Goal: Information Seeking & Learning: Learn about a topic

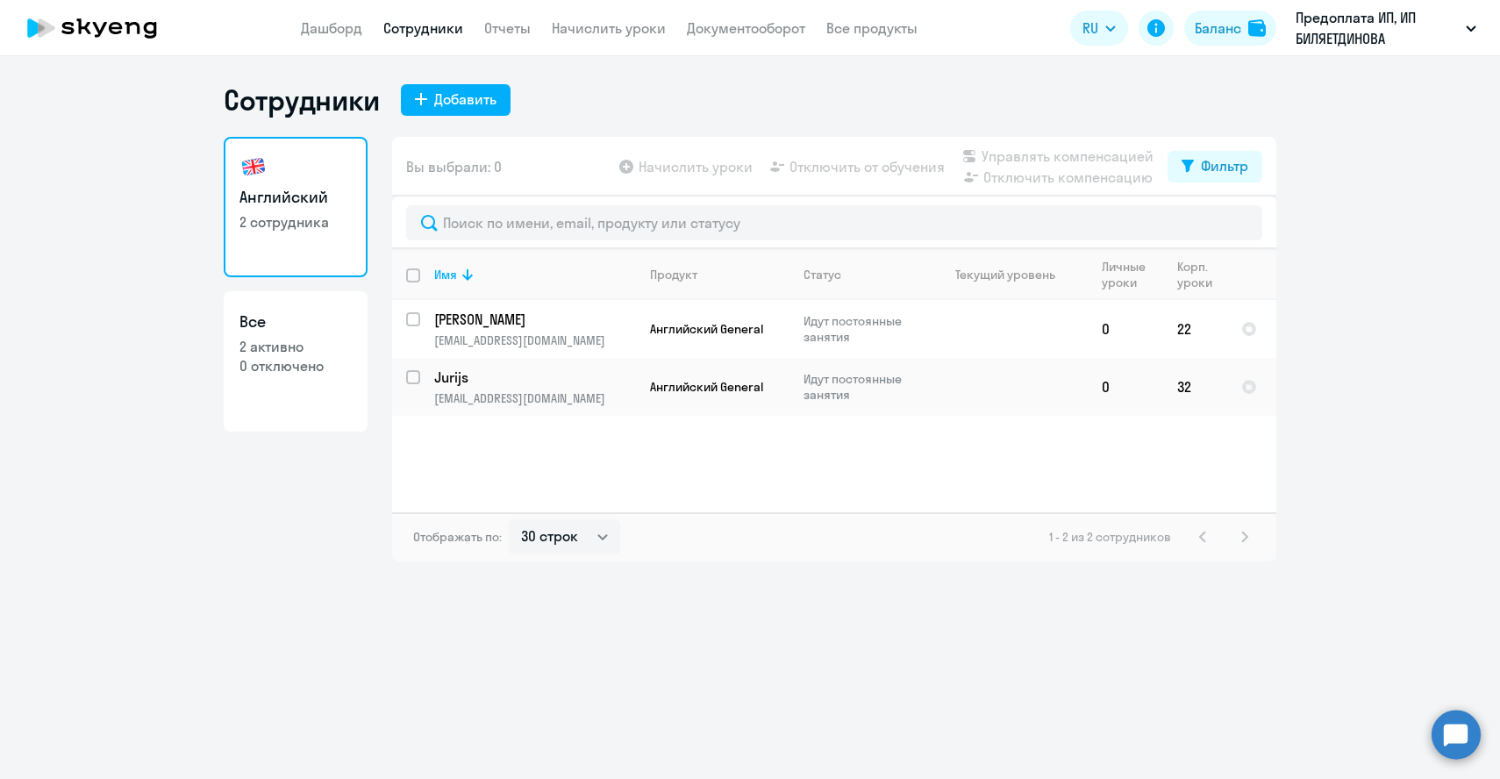
select select "30"
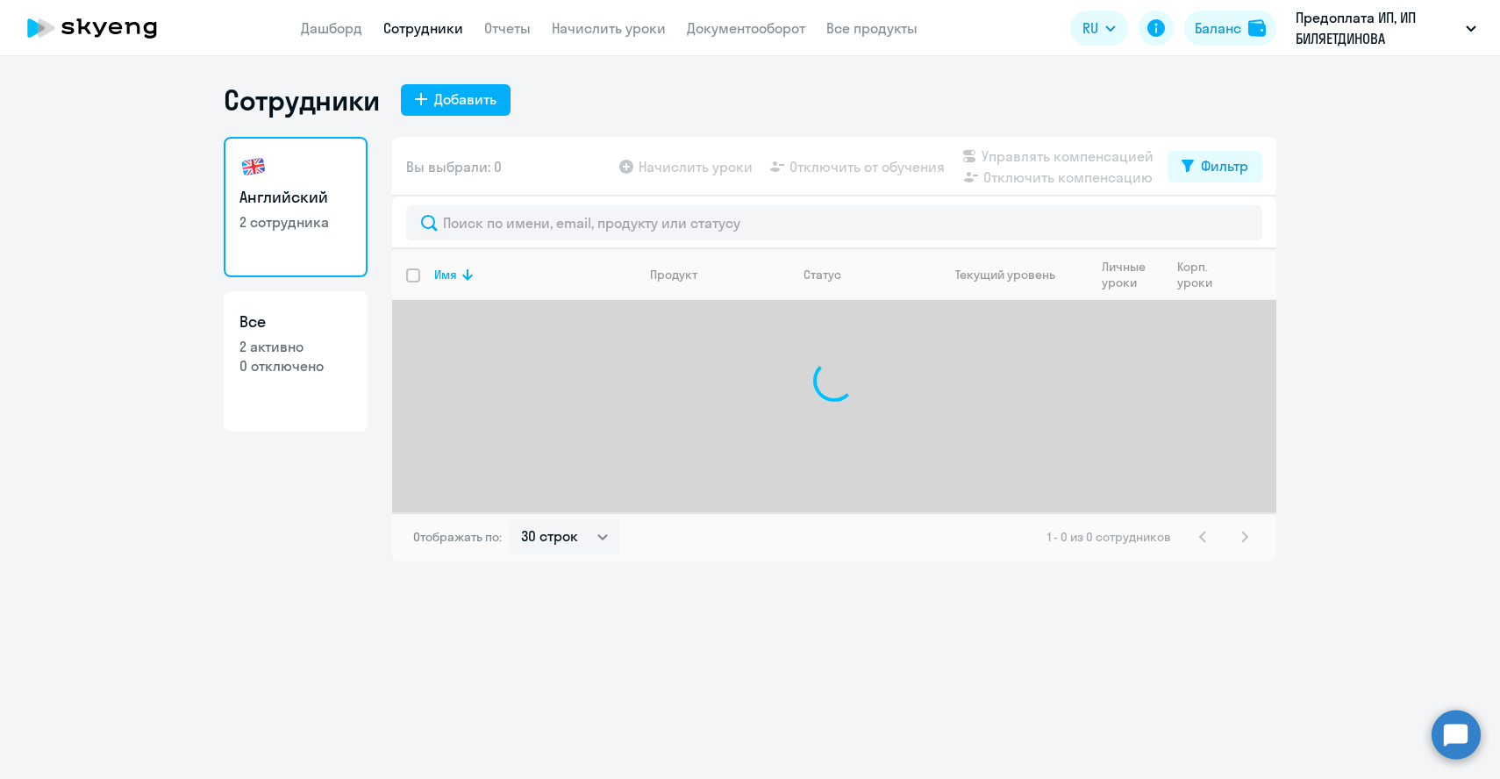
select select "30"
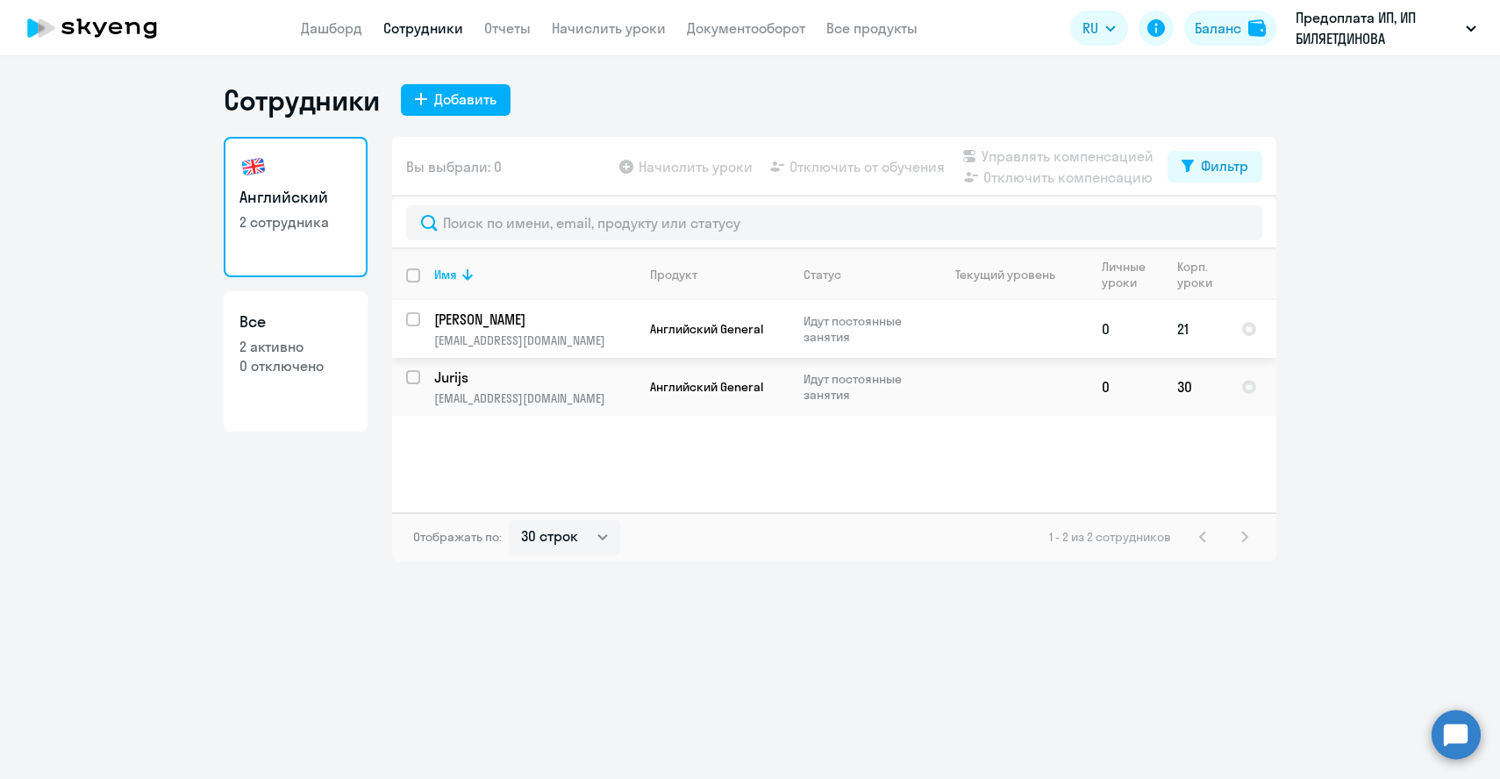
click at [462, 322] on p "[PERSON_NAME]" at bounding box center [533, 319] width 198 height 19
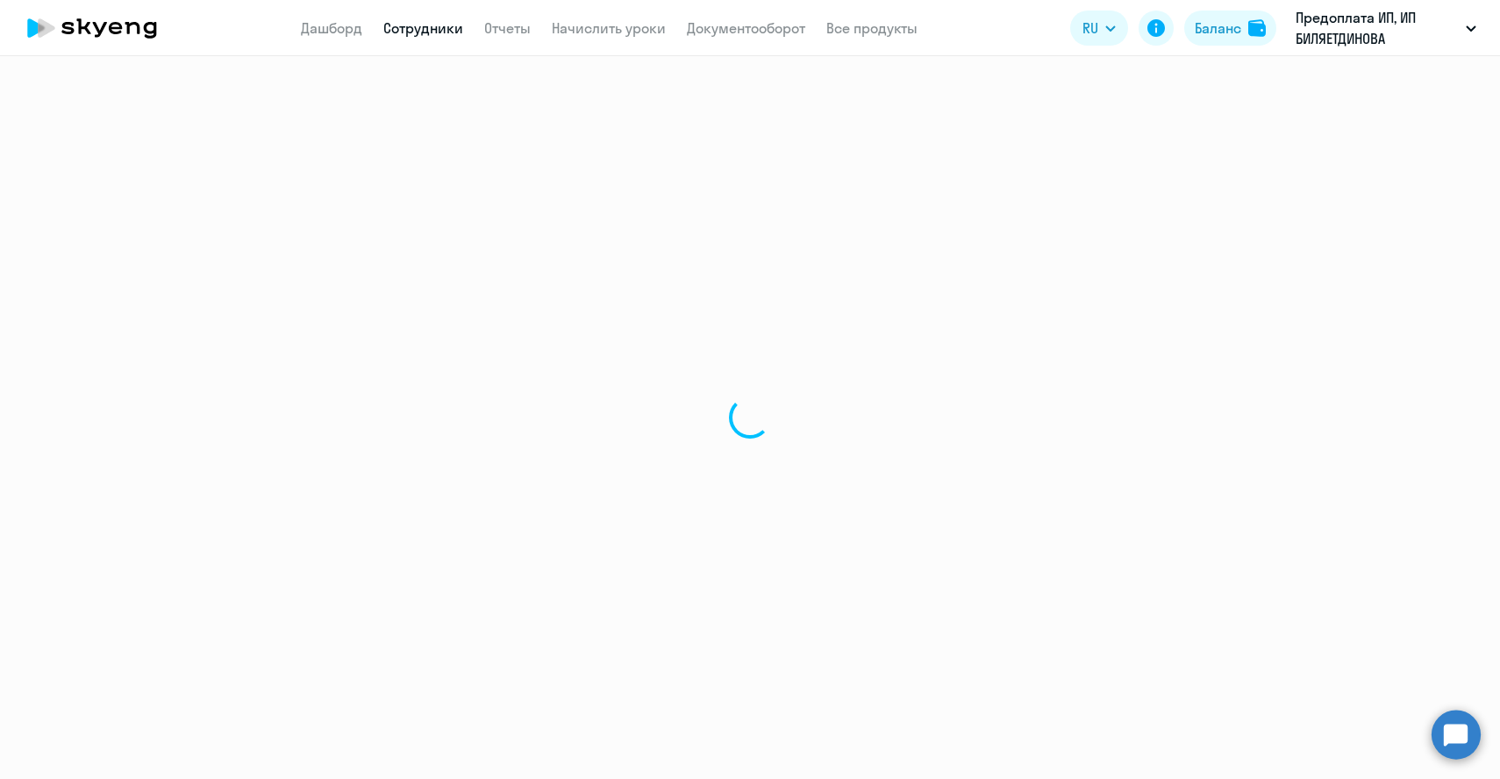
select select "english"
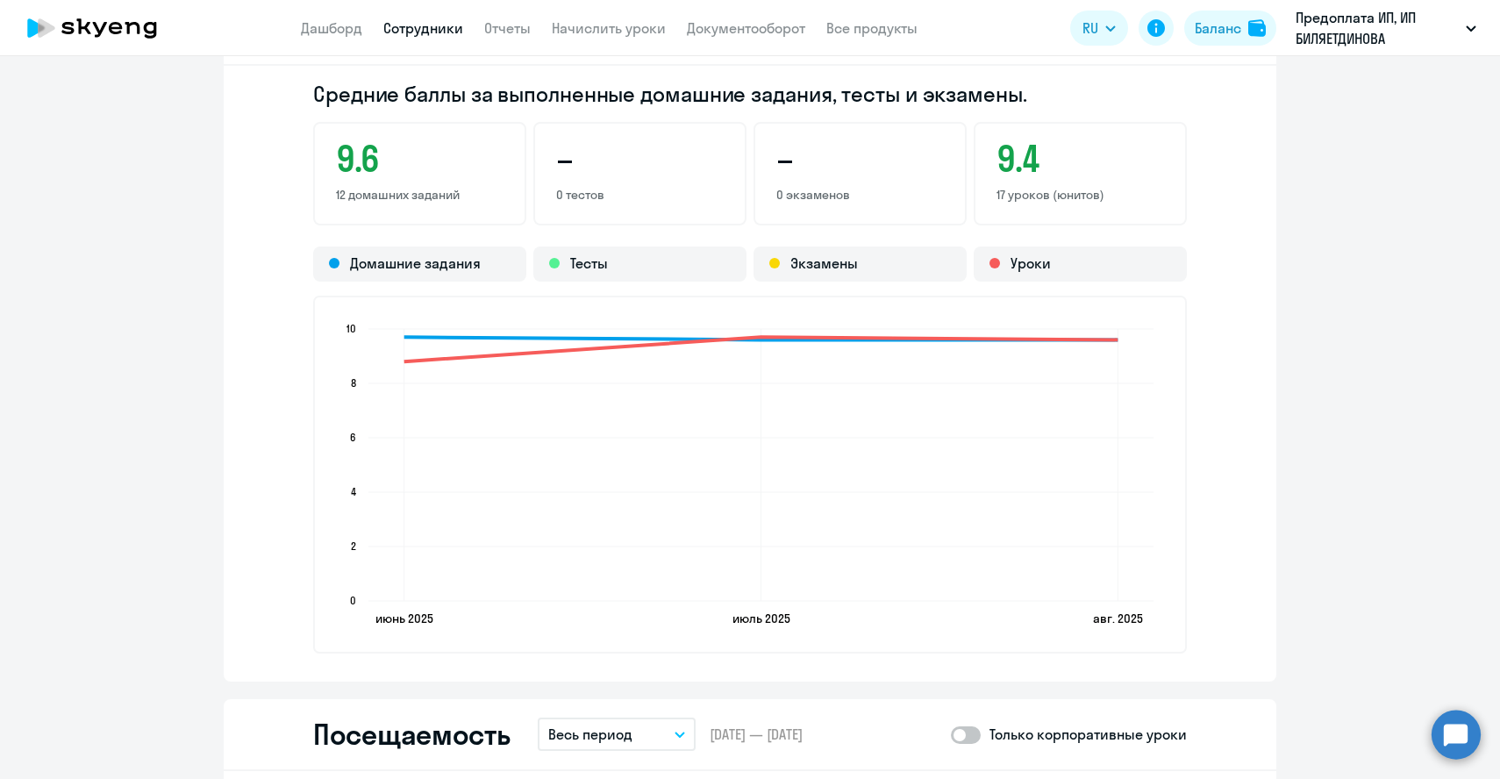
scroll to position [1343, 0]
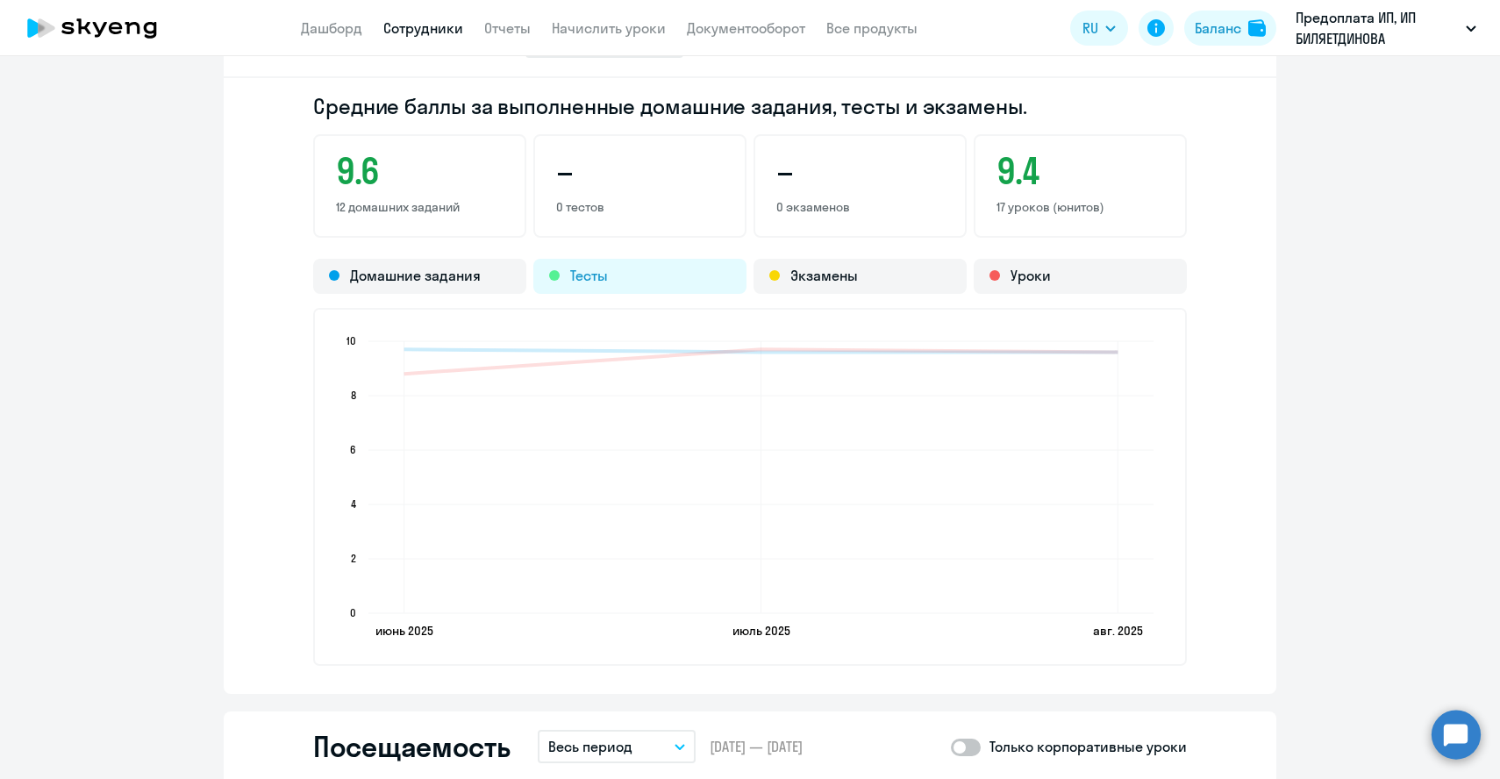
click at [583, 272] on div "Тесты" at bounding box center [639, 276] width 213 height 35
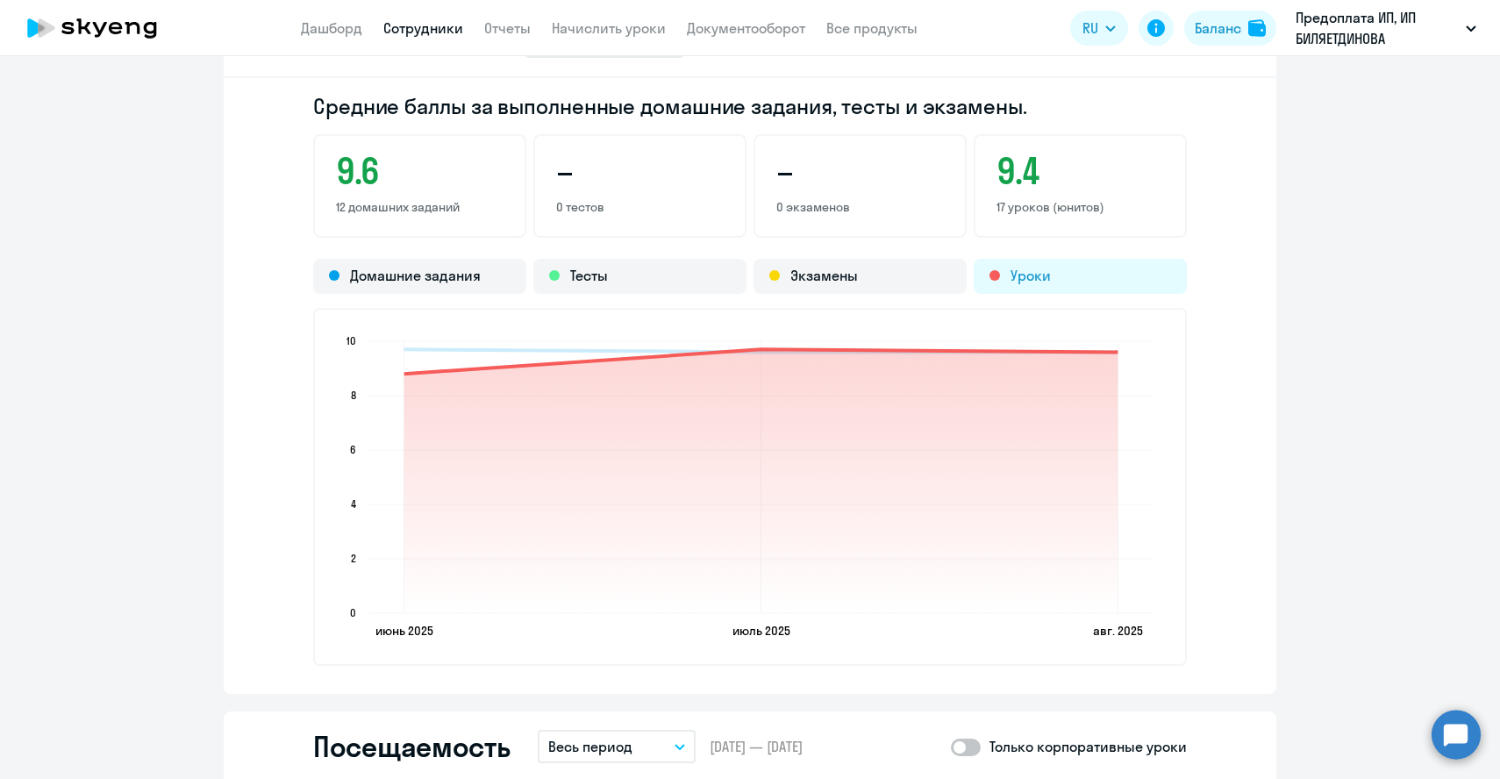
click at [998, 281] on div "Уроки" at bounding box center [1080, 276] width 213 height 35
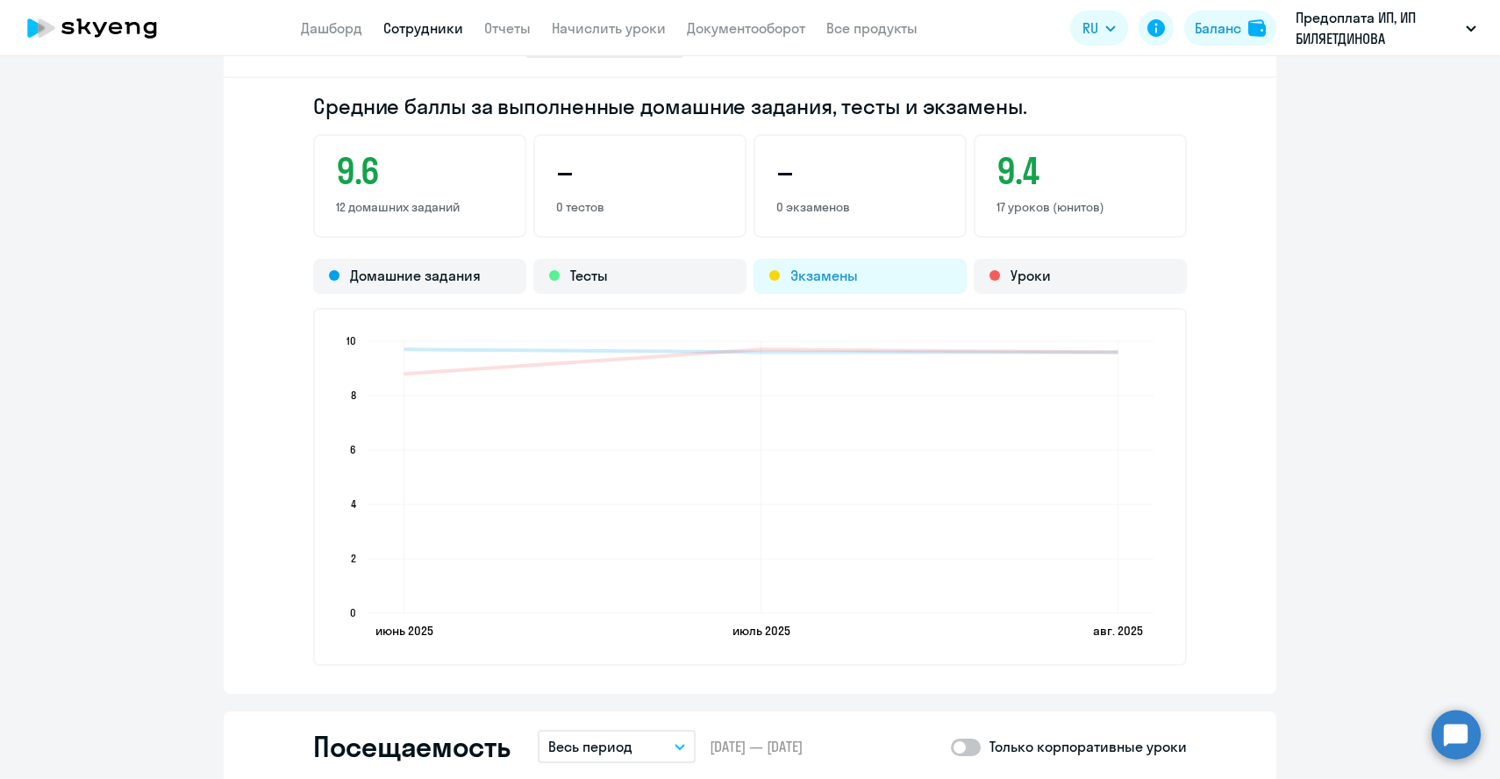
click at [847, 283] on div "Экзамены" at bounding box center [860, 276] width 213 height 35
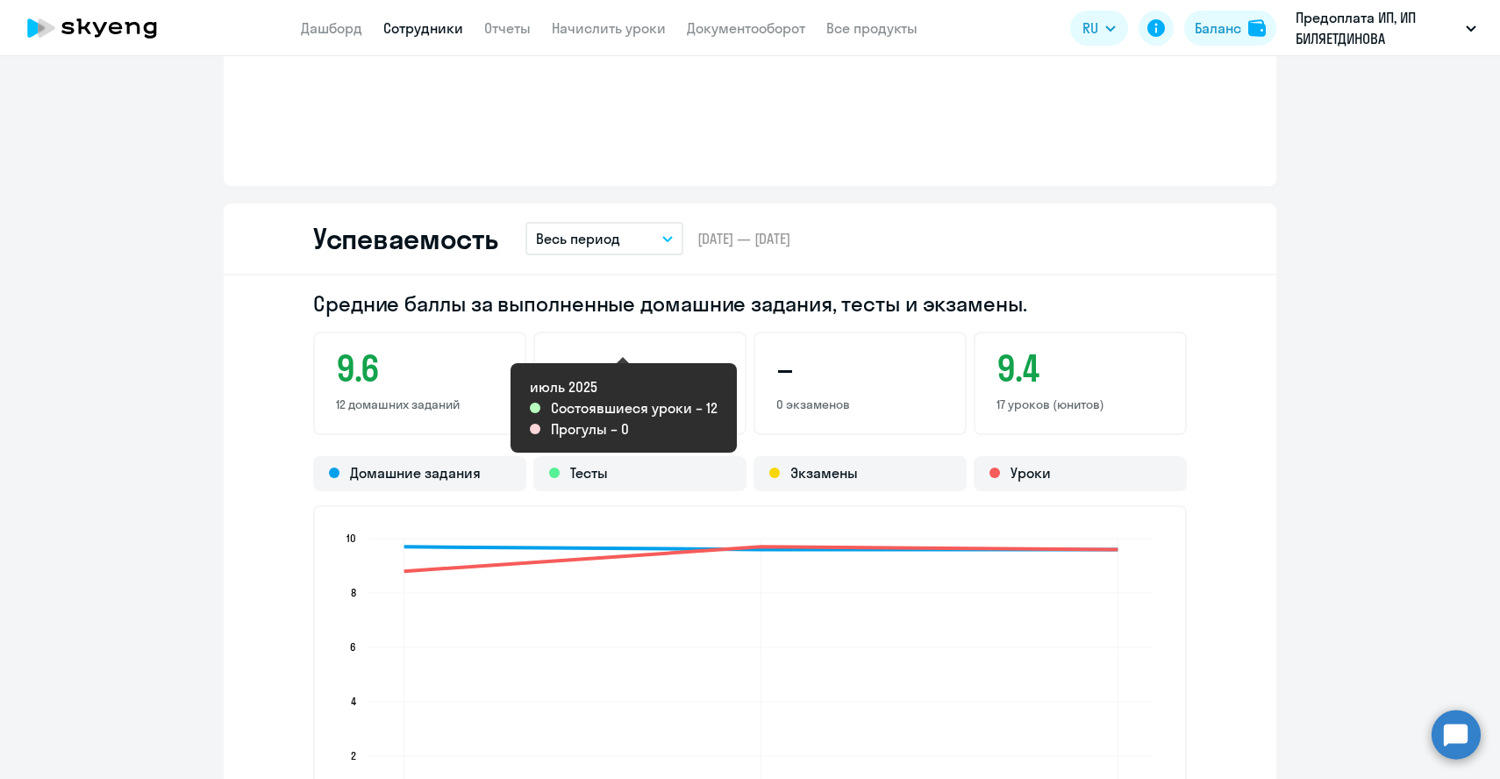
scroll to position [1003, 0]
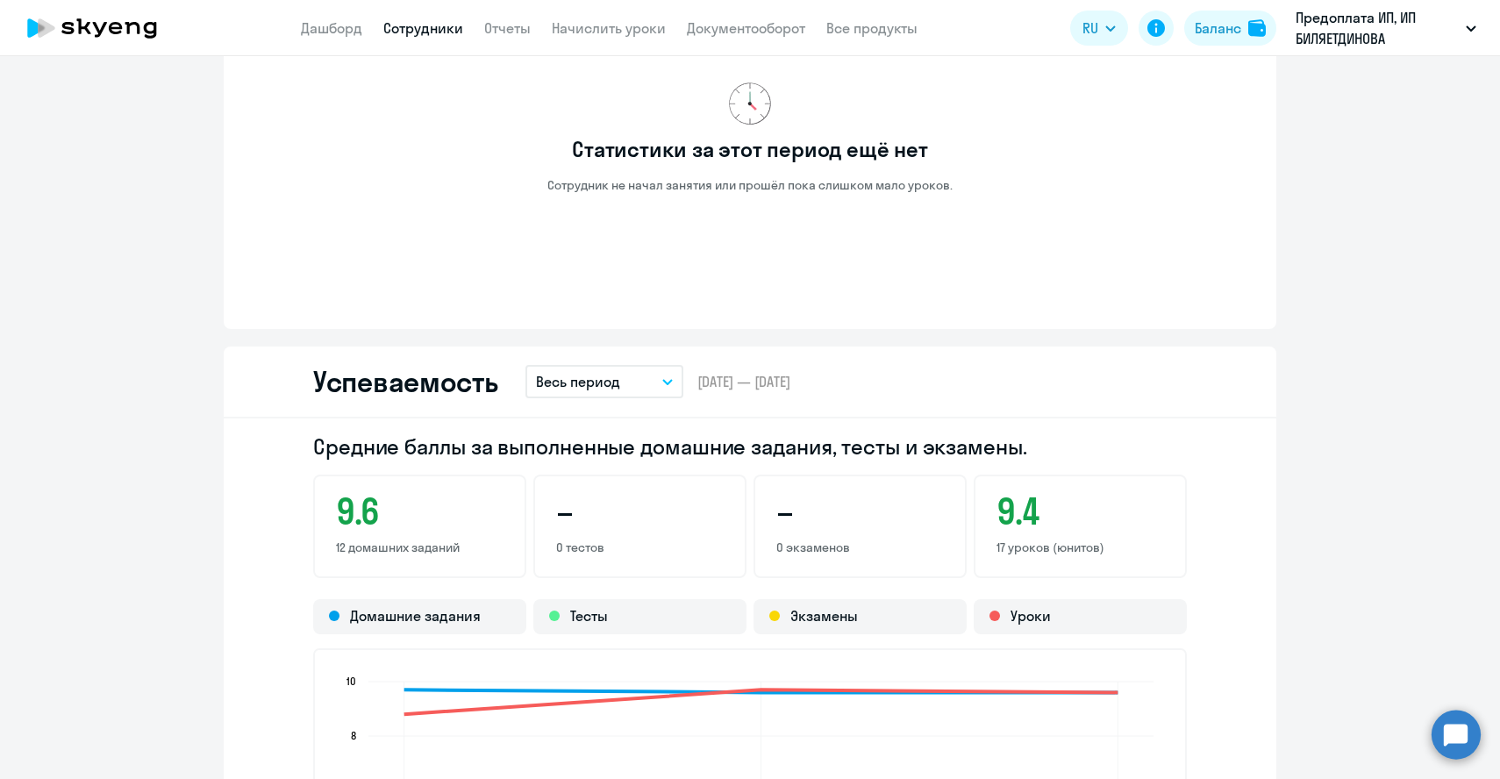
click at [441, 33] on link "Сотрудники" at bounding box center [423, 28] width 80 height 18
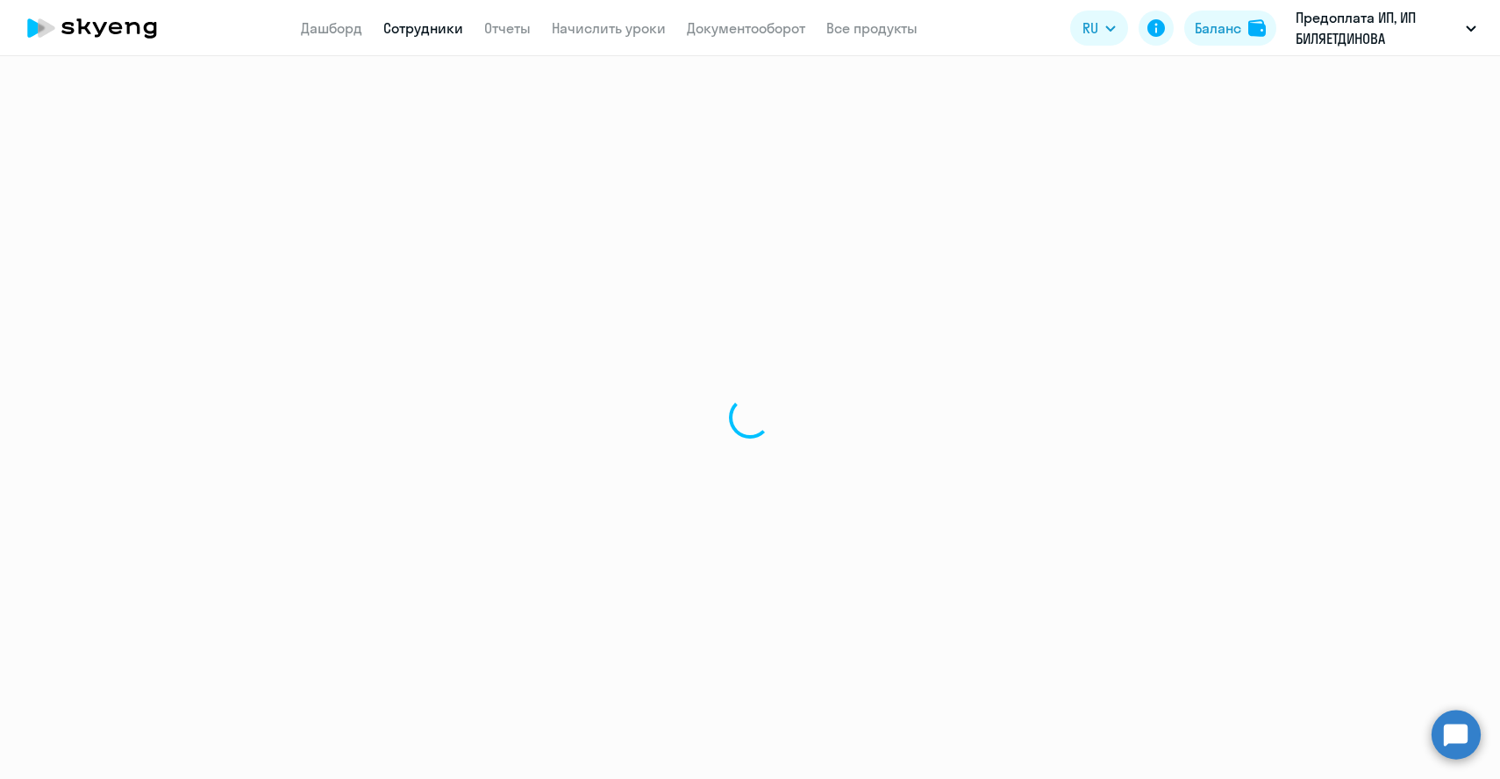
select select "30"
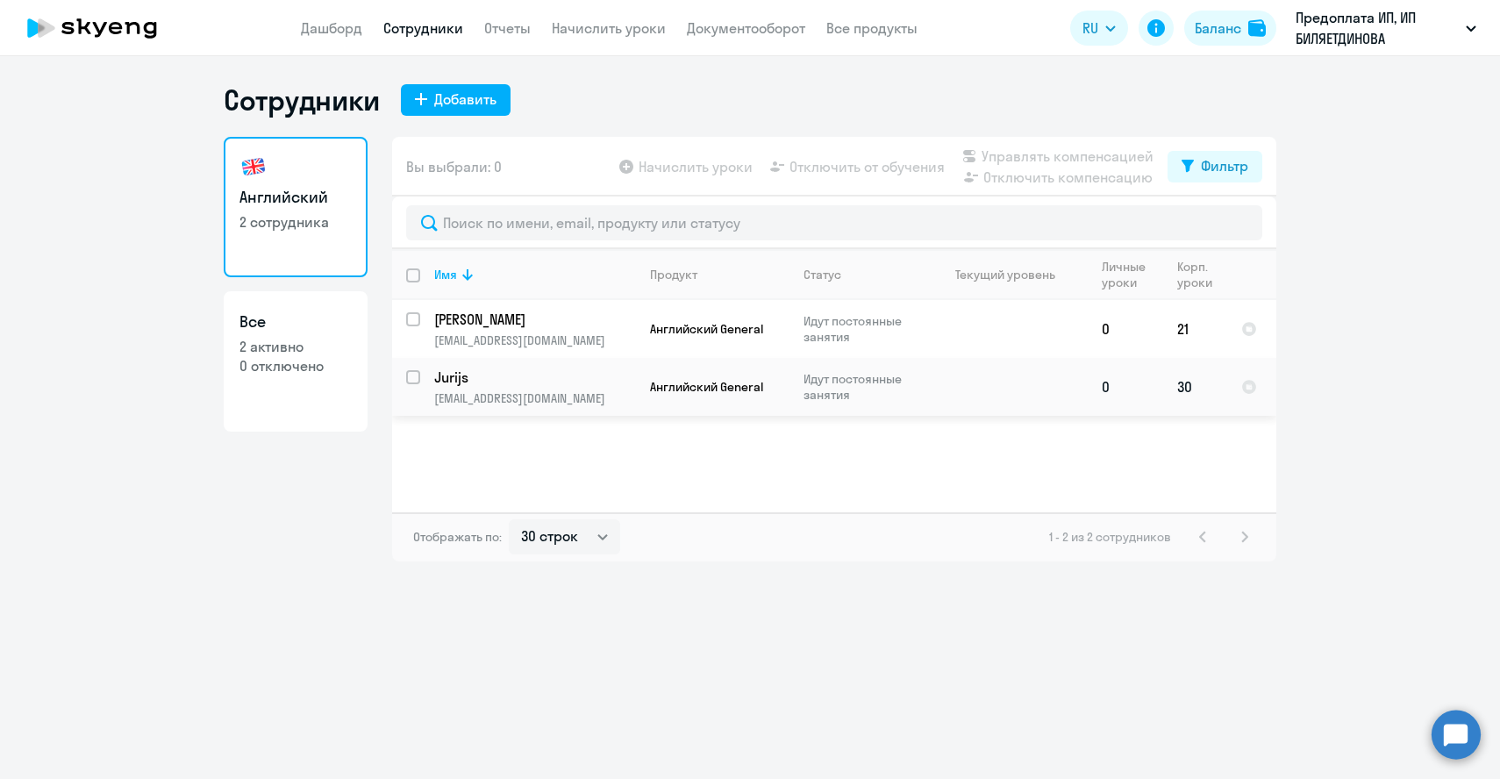
click at [481, 397] on p "[EMAIL_ADDRESS][DOMAIN_NAME]" at bounding box center [534, 398] width 201 height 16
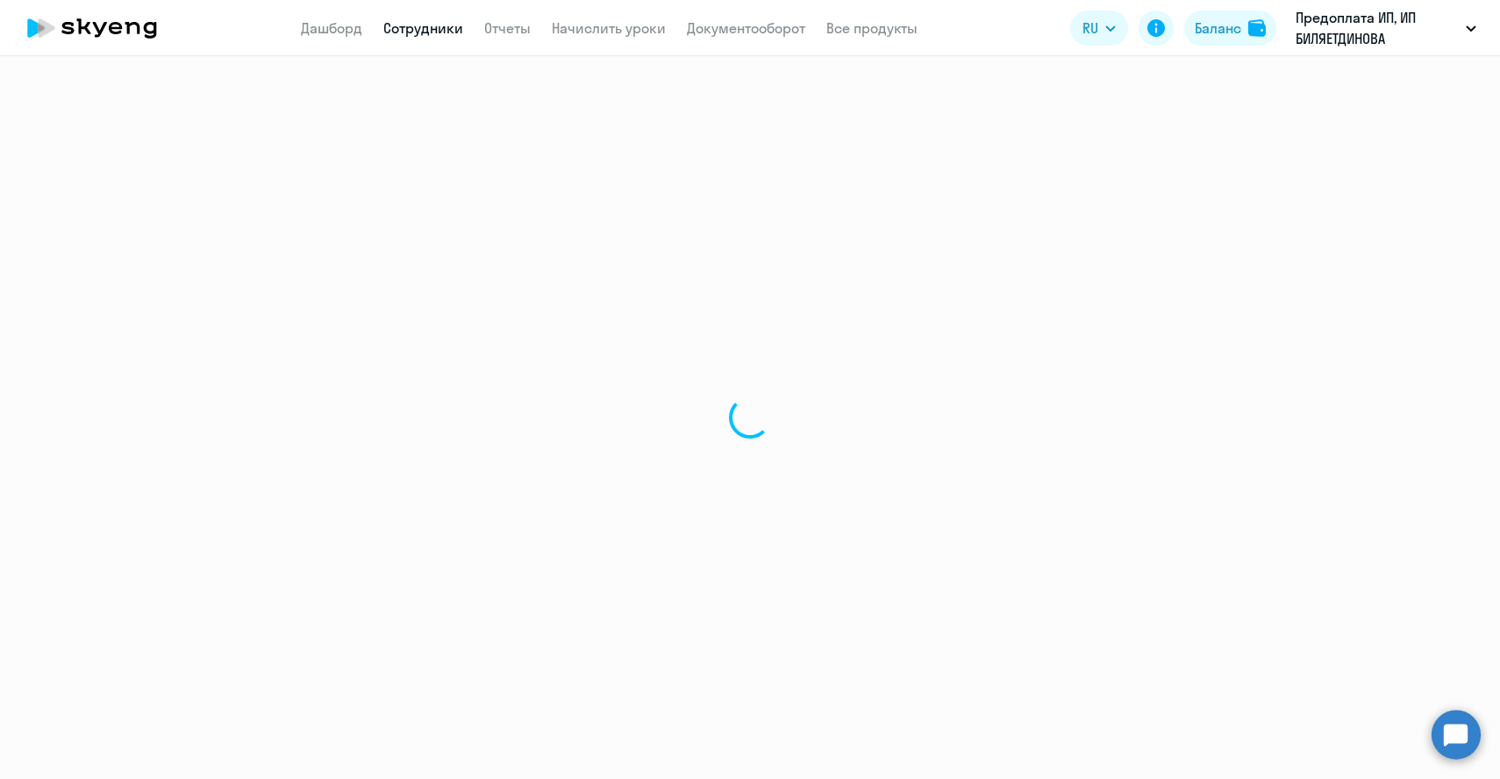
select select "english"
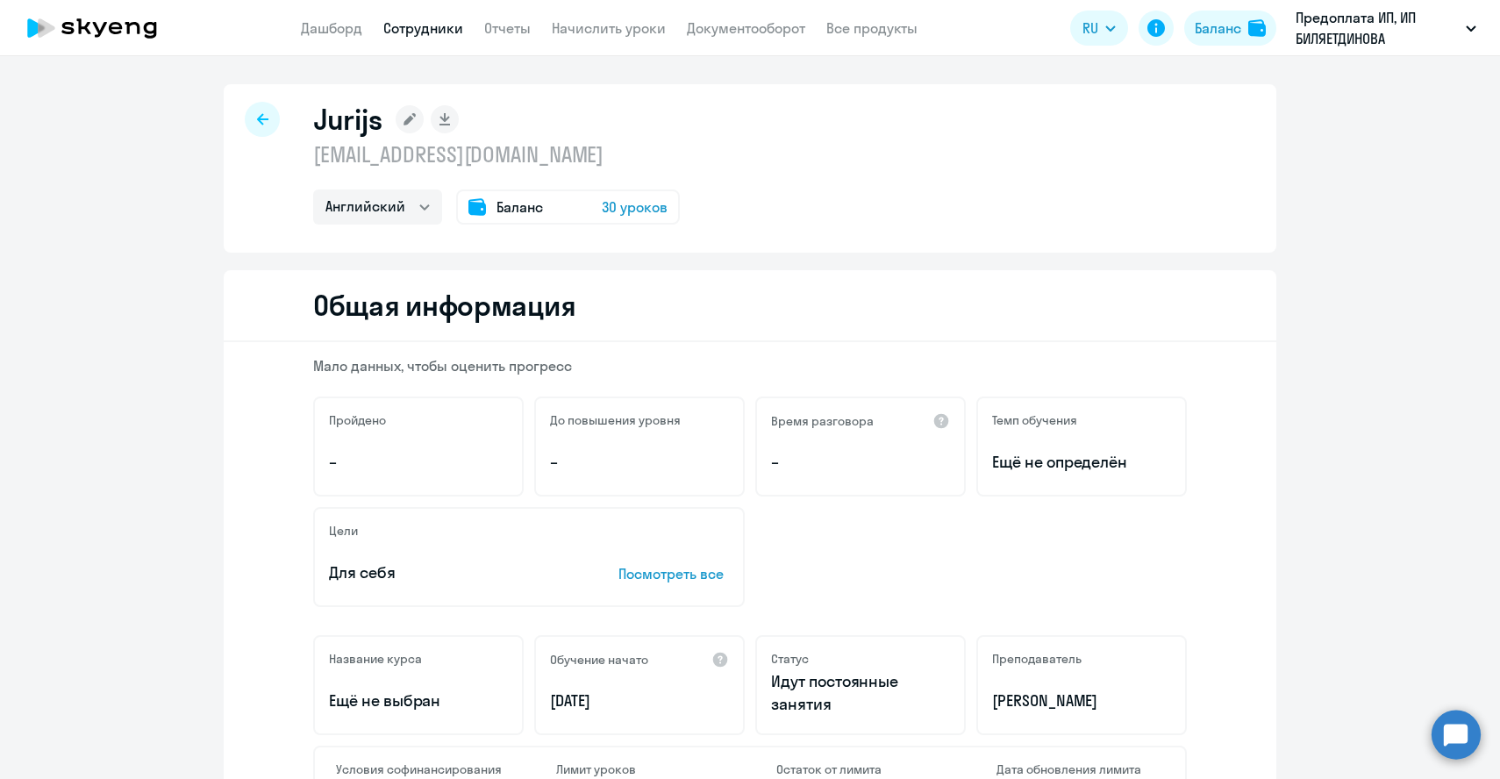
click at [657, 573] on p "Посмотреть все" at bounding box center [674, 573] width 111 height 21
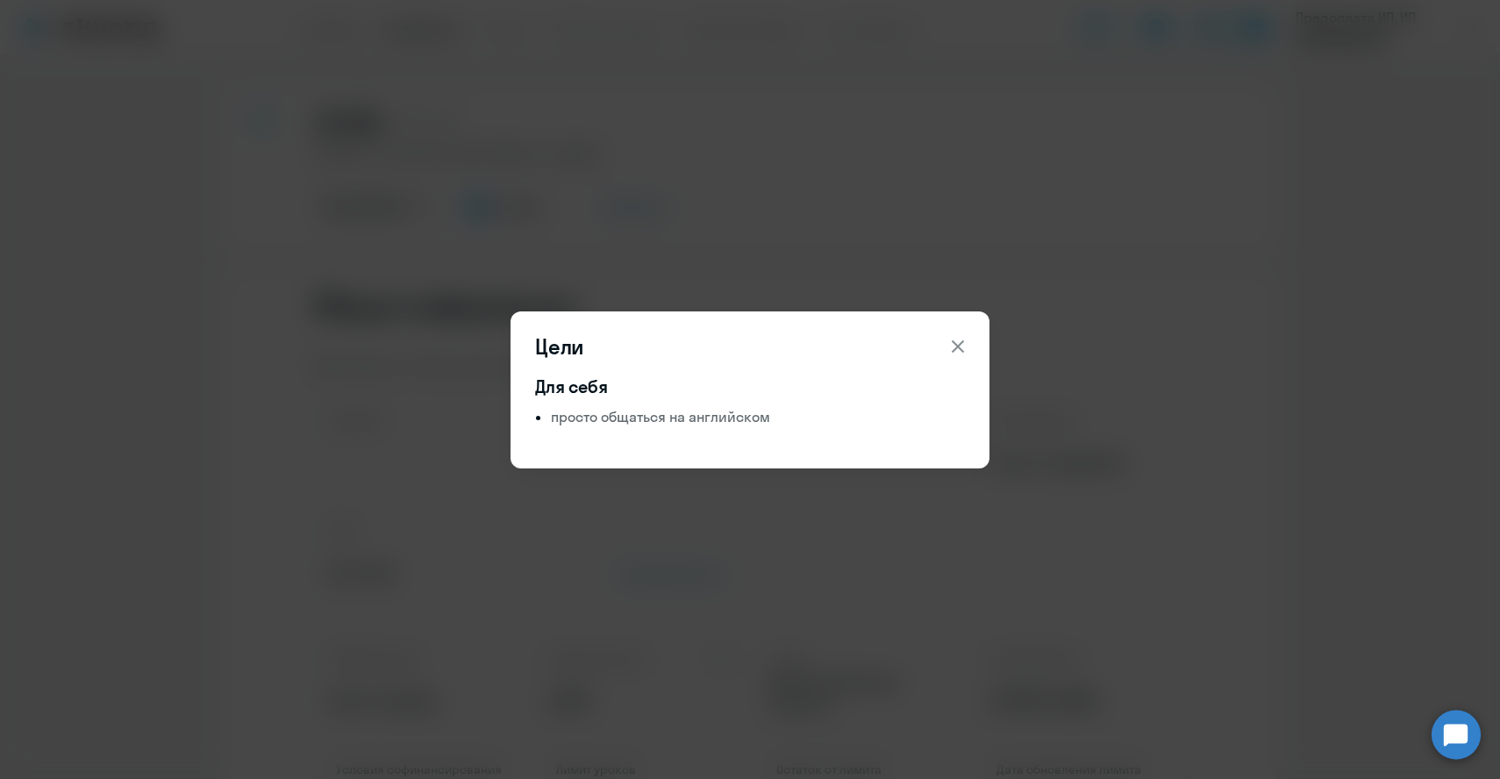
click at [962, 345] on icon at bounding box center [957, 346] width 21 height 21
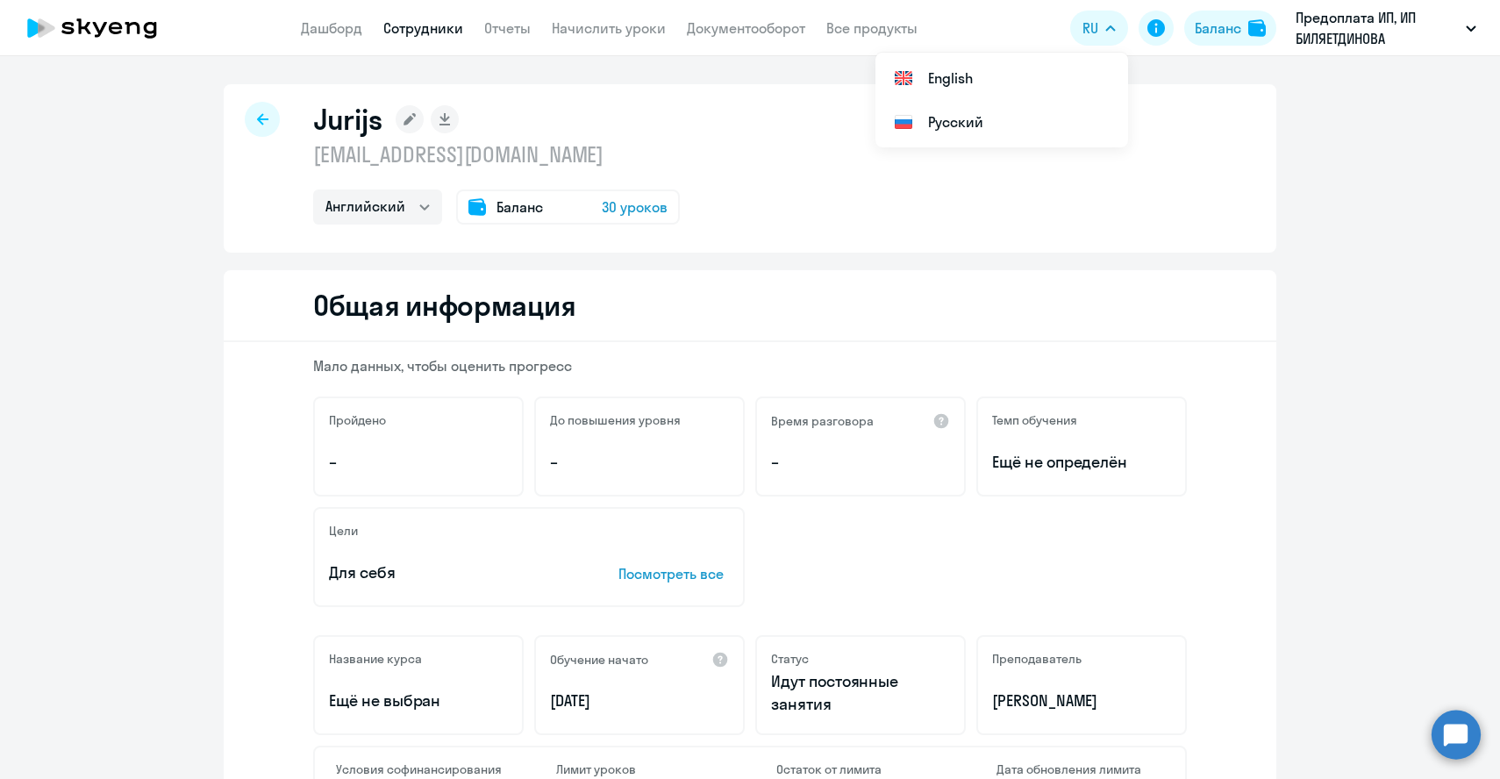
click at [266, 112] on div at bounding box center [262, 119] width 35 height 35
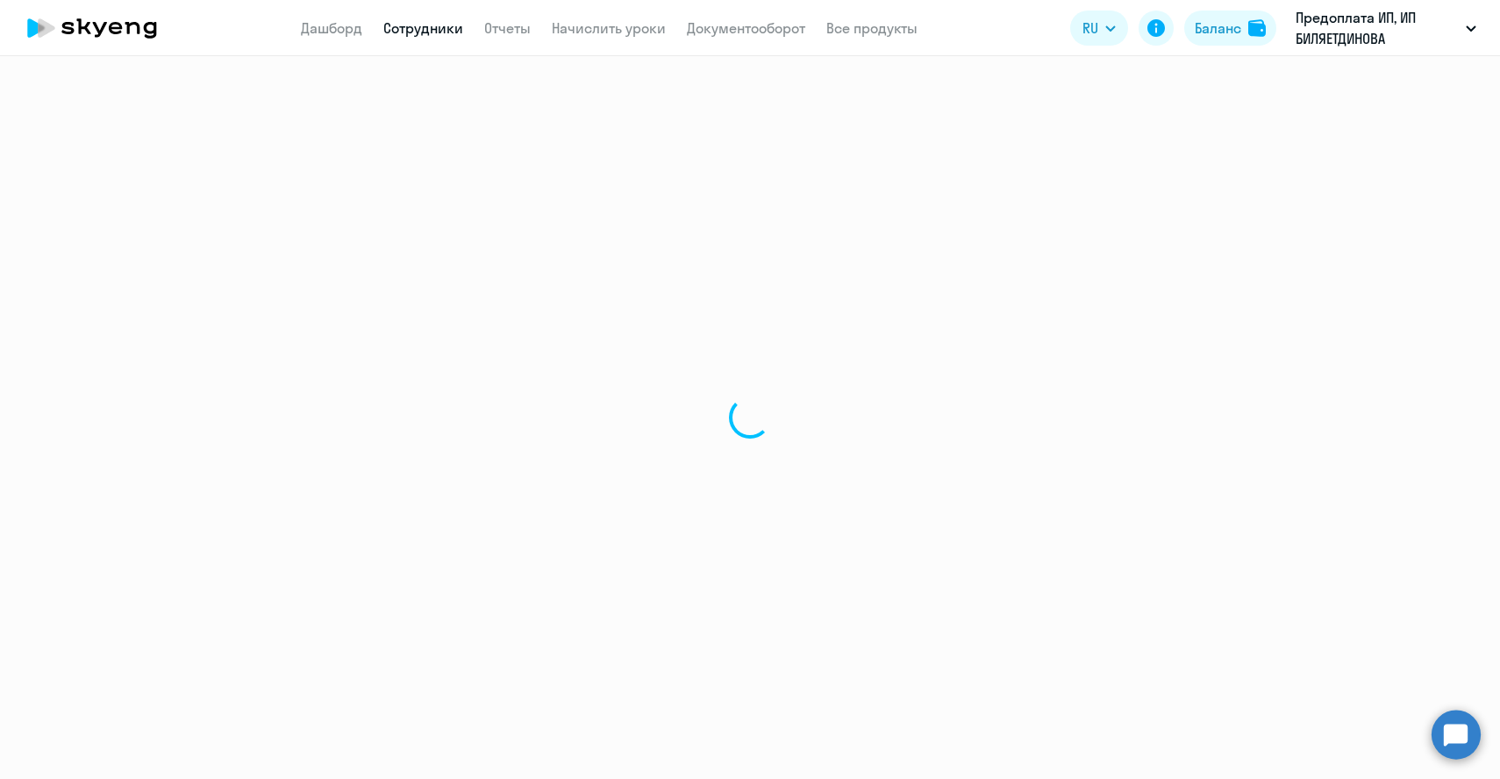
select select "30"
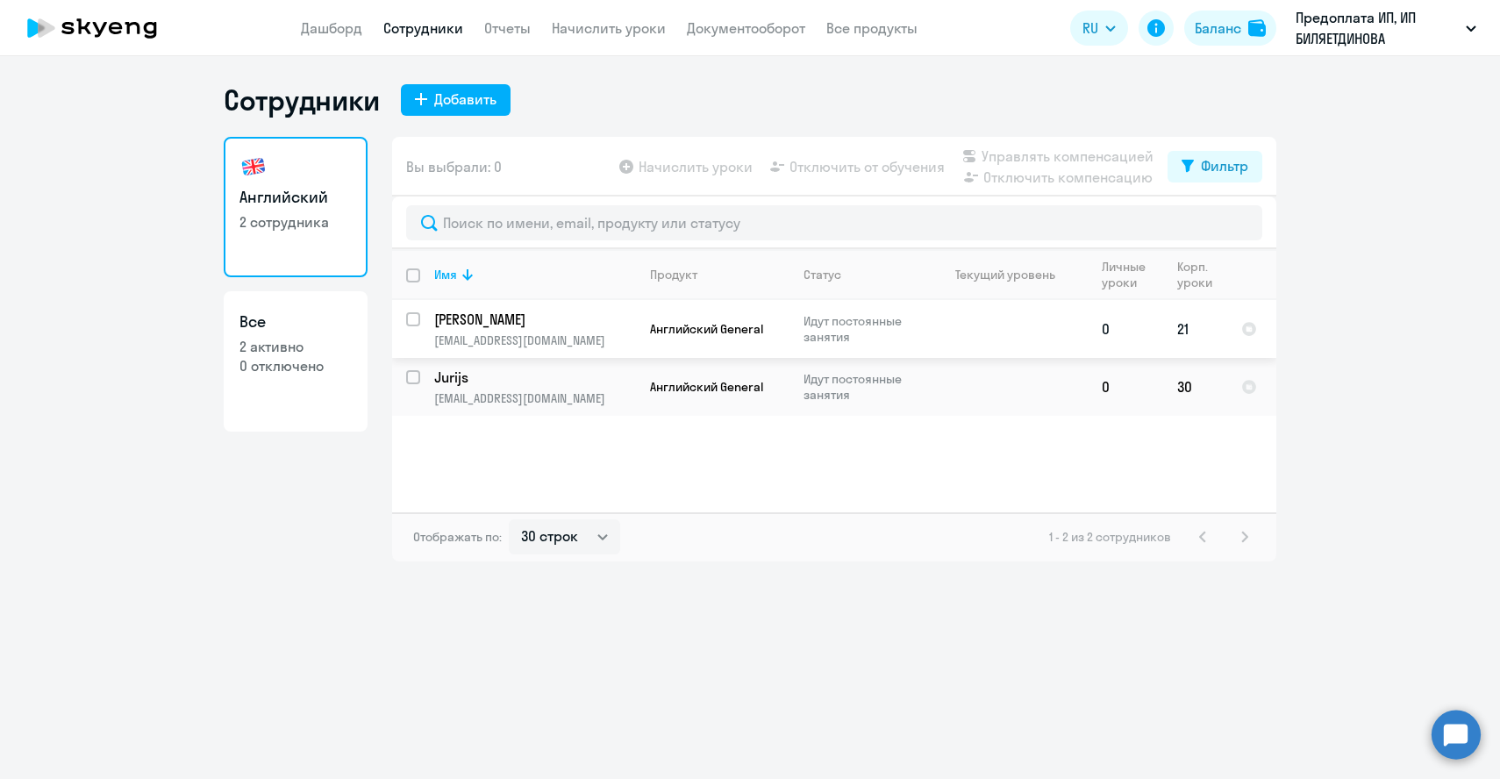
click at [521, 325] on p "[PERSON_NAME]" at bounding box center [533, 319] width 198 height 19
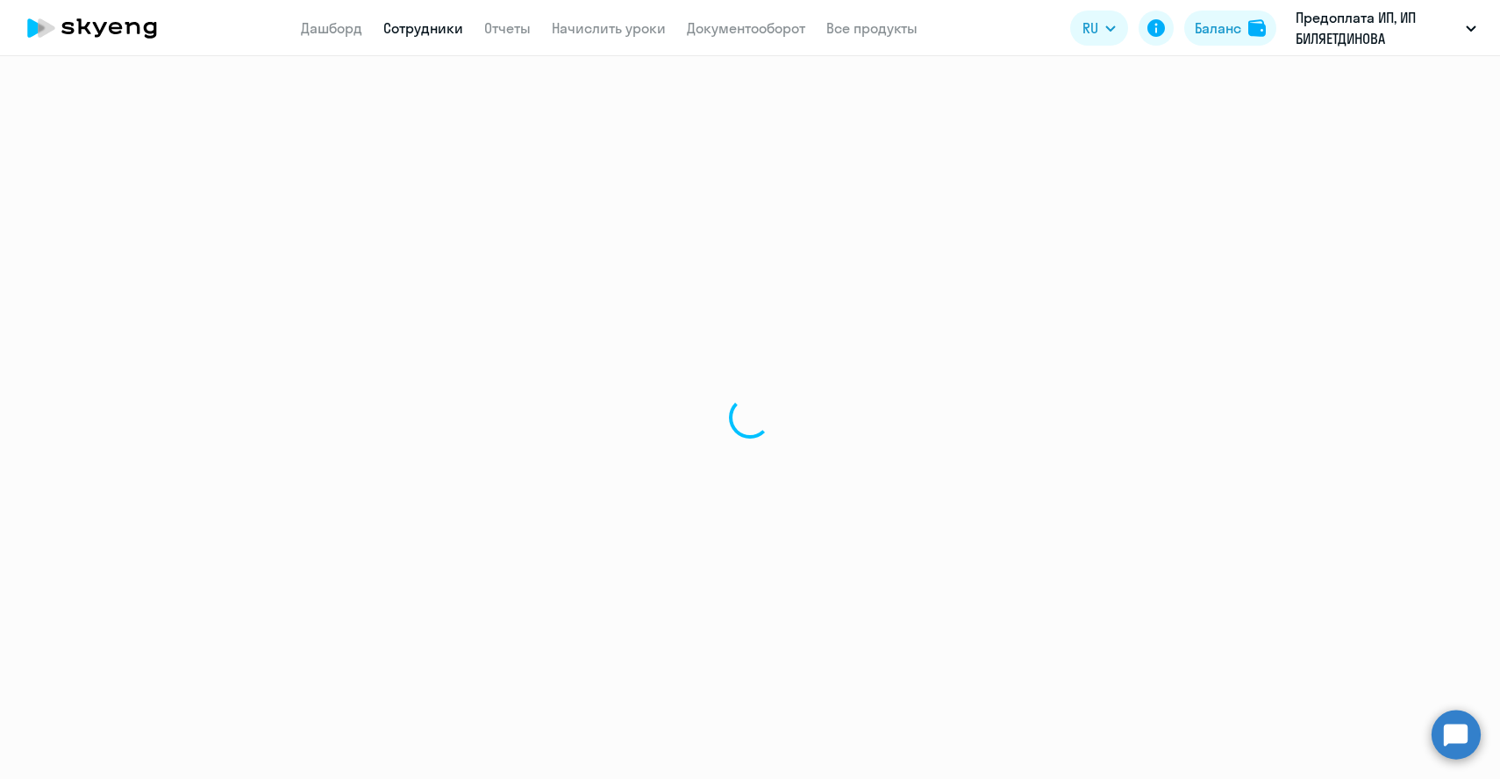
select select "english"
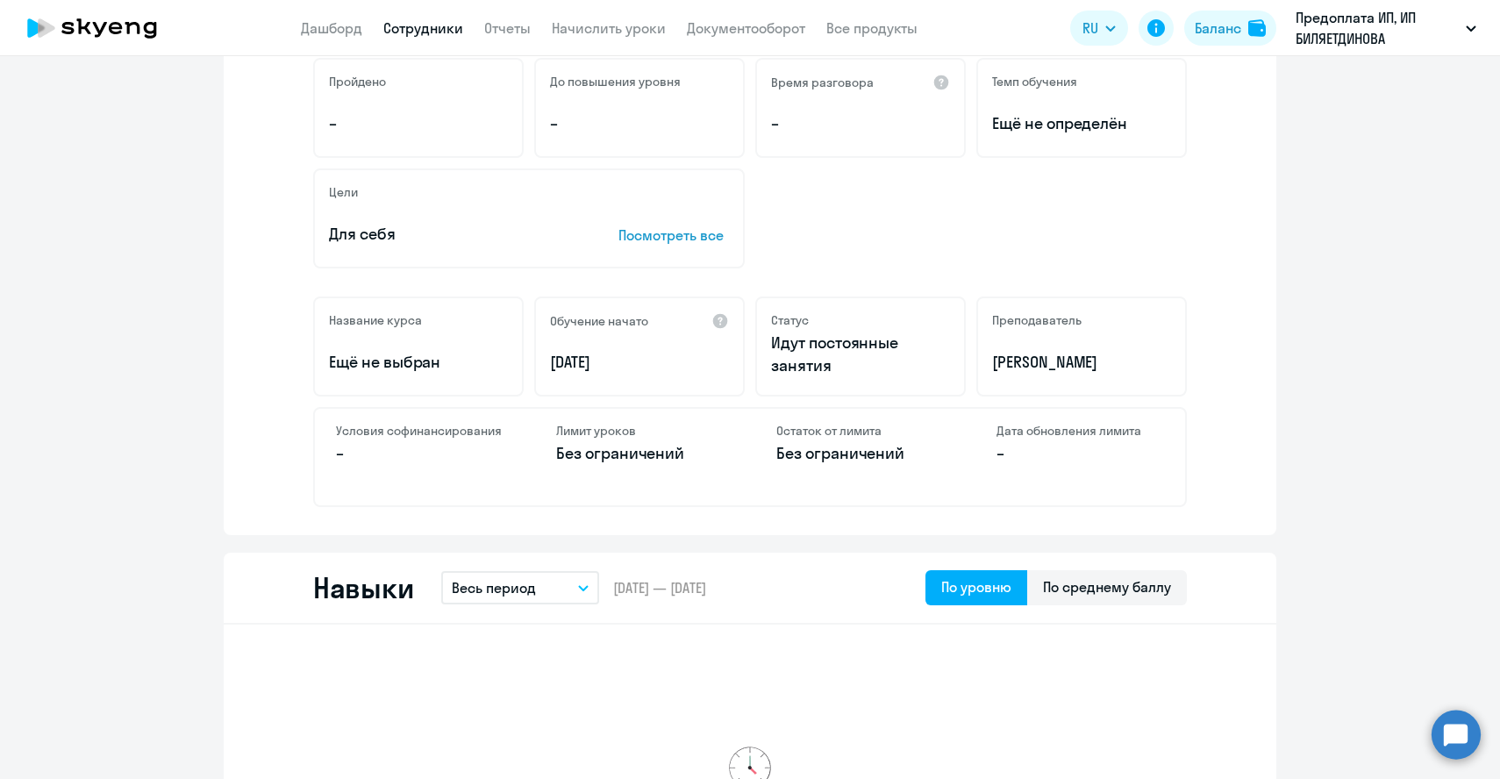
scroll to position [326, 0]
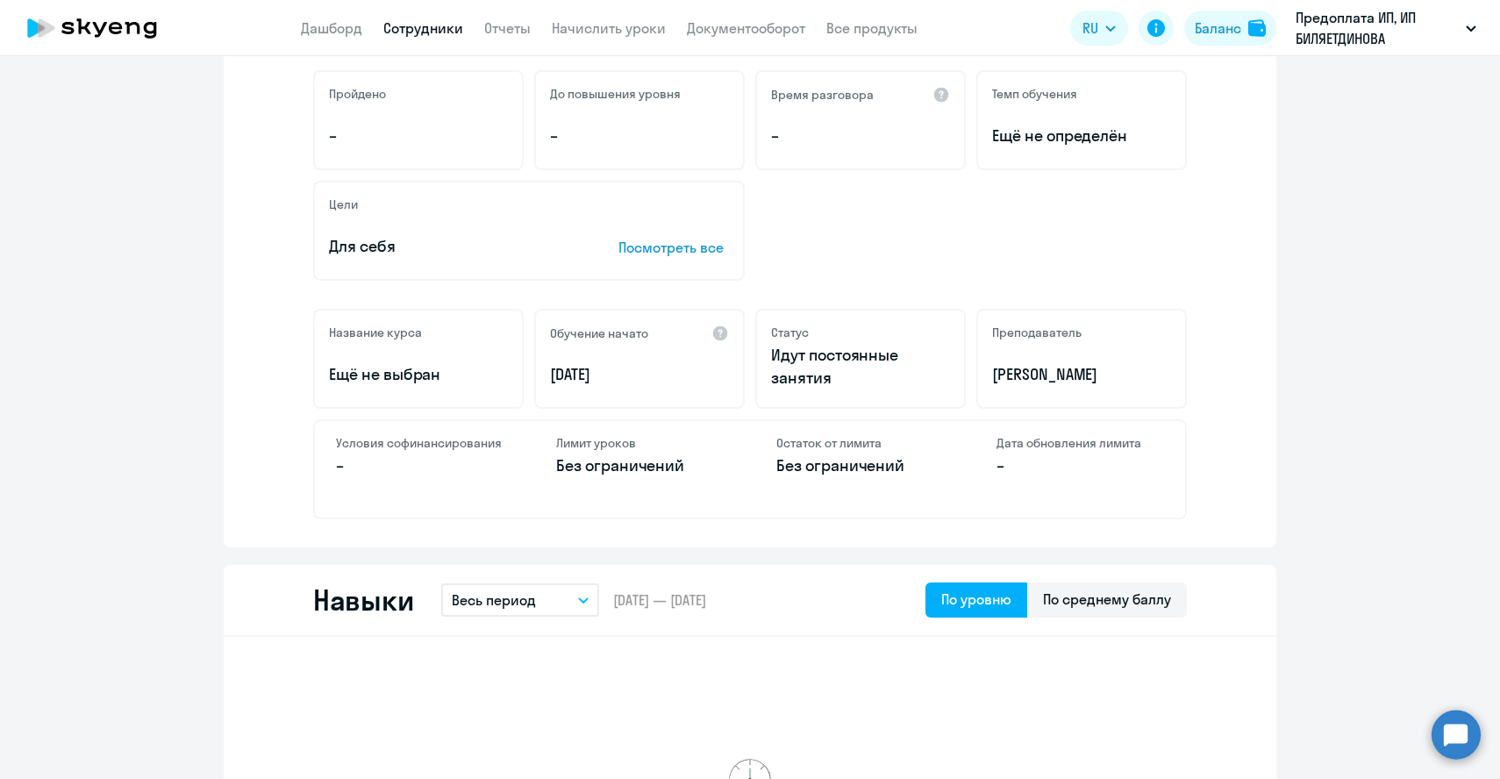
click at [635, 246] on p "Посмотреть все" at bounding box center [674, 247] width 111 height 21
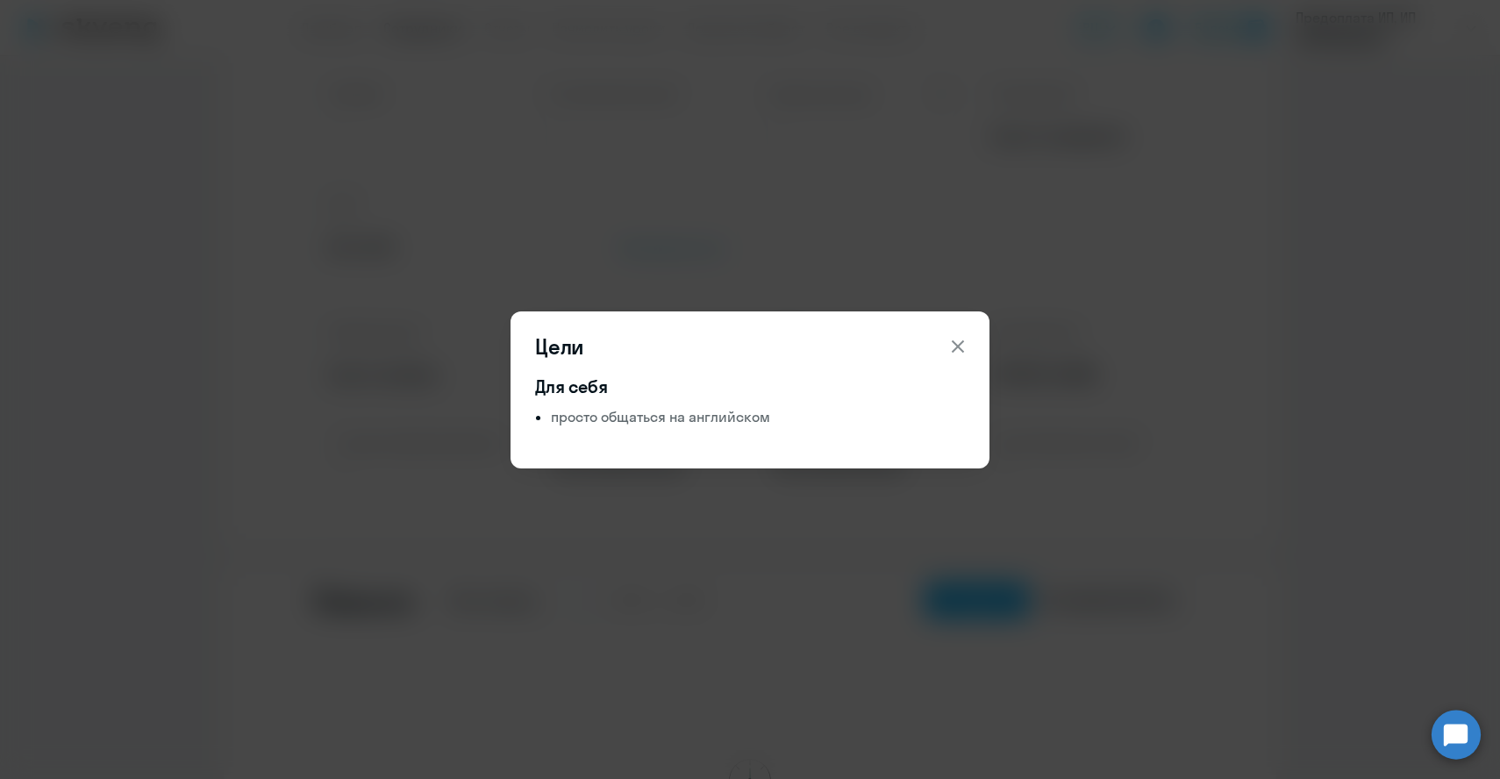
click at [957, 345] on icon at bounding box center [958, 346] width 12 height 12
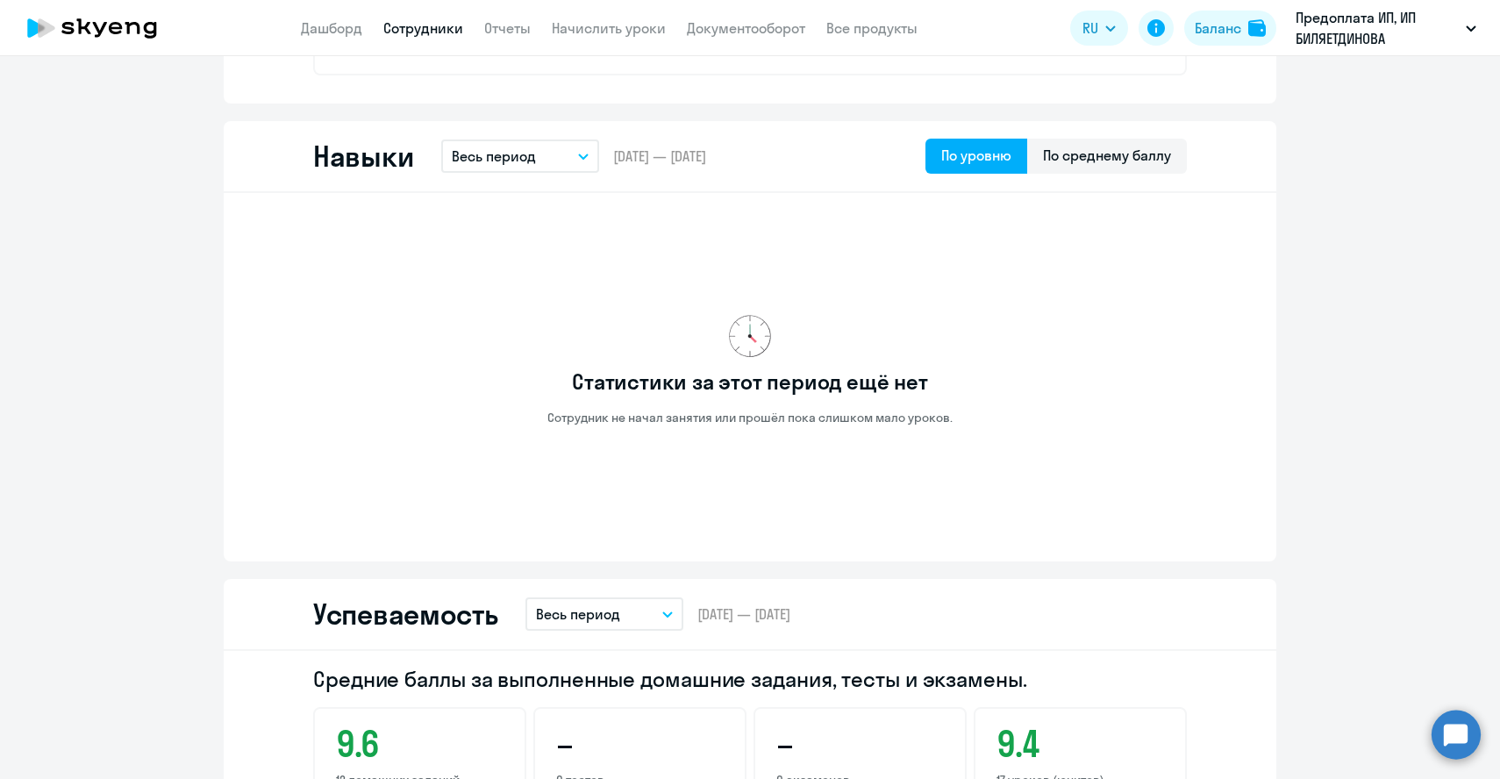
scroll to position [776, 0]
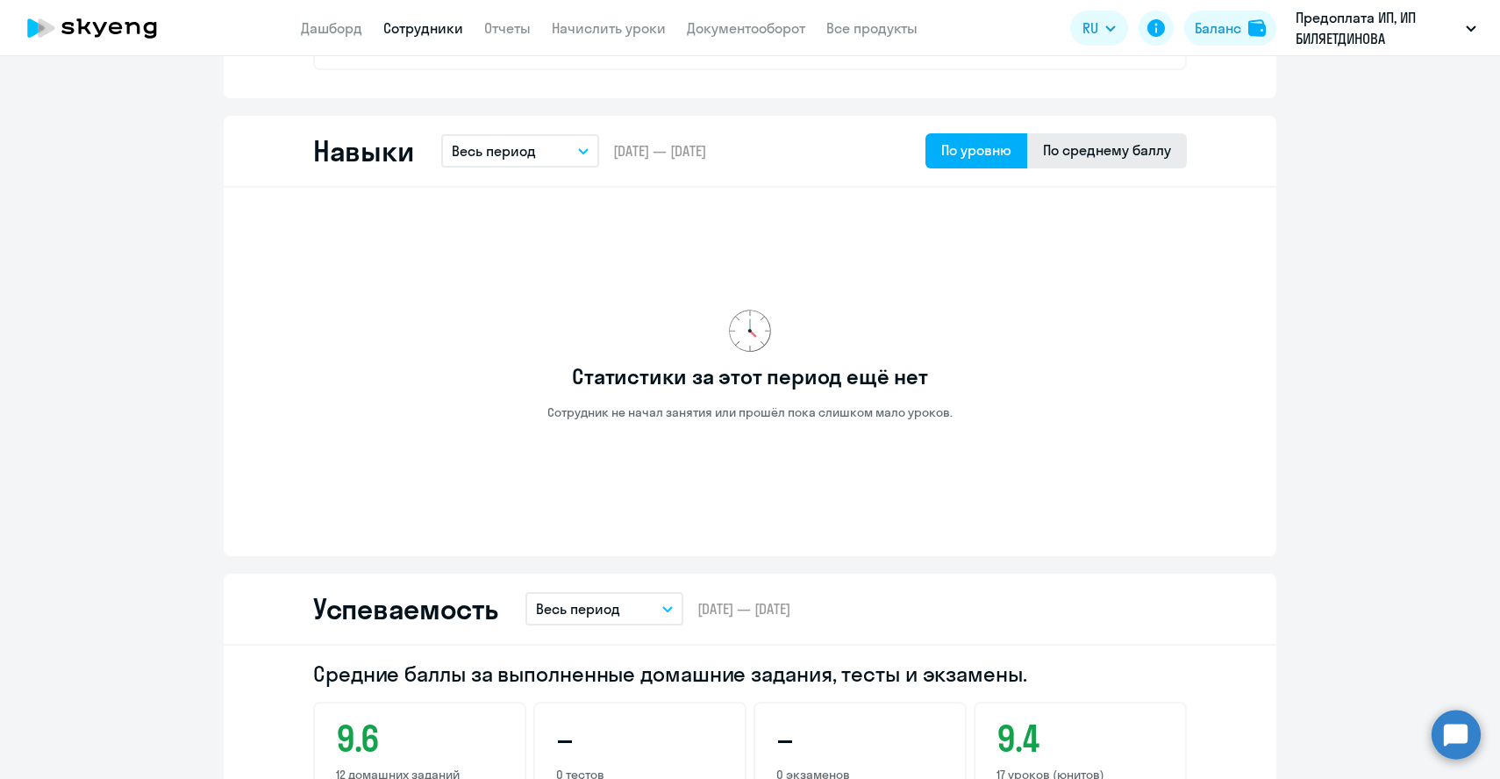
click at [1066, 150] on div "По среднему баллу" at bounding box center [1107, 149] width 128 height 21
